Goal: Navigation & Orientation: Find specific page/section

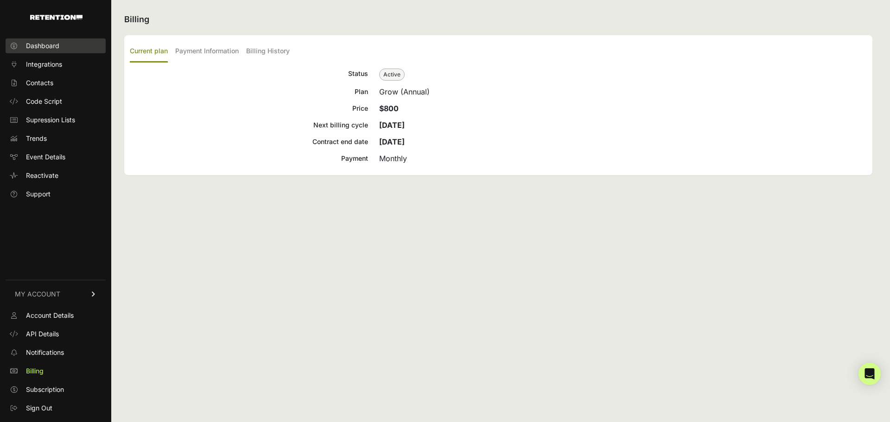
click at [40, 43] on span "Dashboard" at bounding box center [42, 45] width 33 height 9
click at [64, 66] on link "Integrations" at bounding box center [56, 64] width 100 height 15
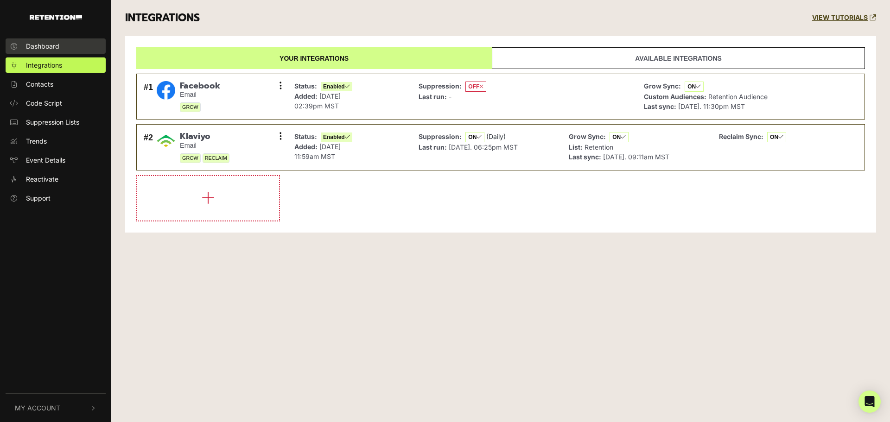
click at [57, 44] on span "Dashboard" at bounding box center [42, 46] width 33 height 10
